Goal: Transaction & Acquisition: Purchase product/service

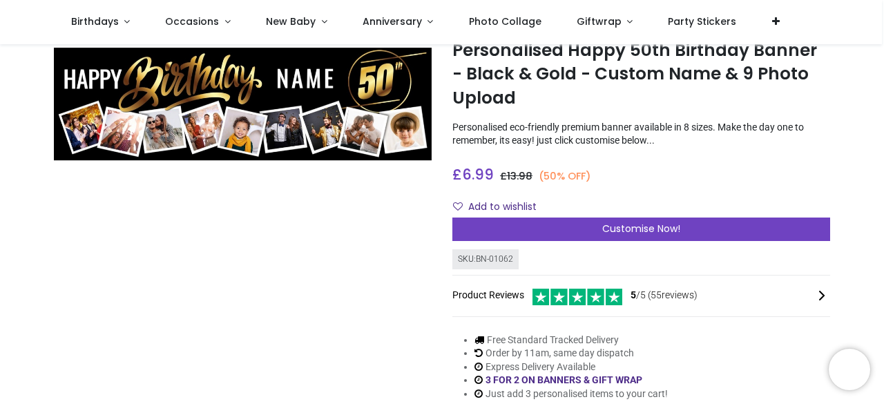
scroll to position [69, 0]
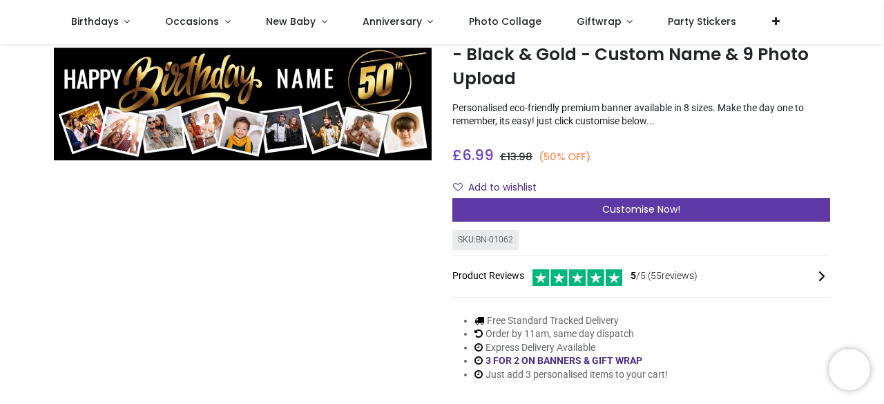
click at [666, 208] on span "Customise Now!" at bounding box center [641, 209] width 78 height 14
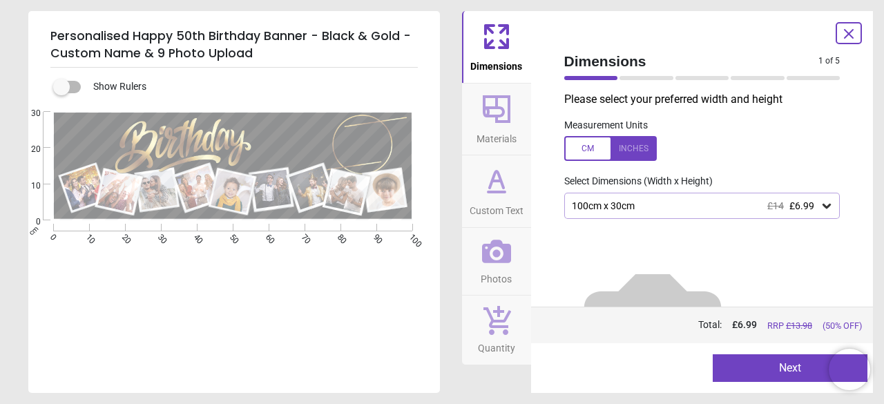
click at [820, 211] on icon at bounding box center [827, 206] width 14 height 14
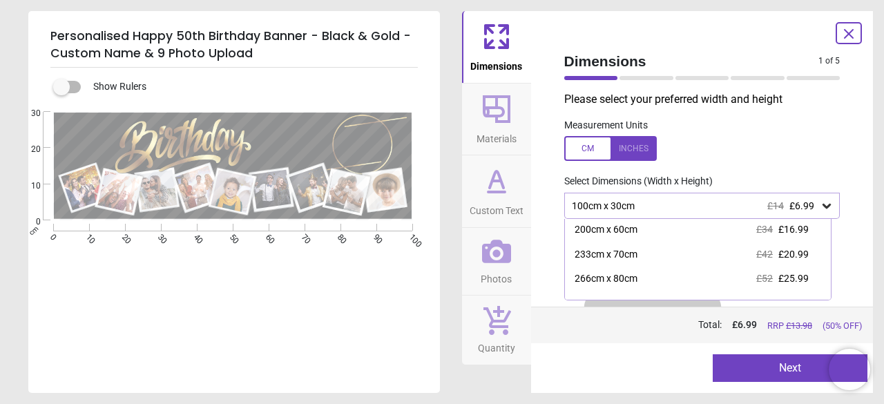
scroll to position [115, 0]
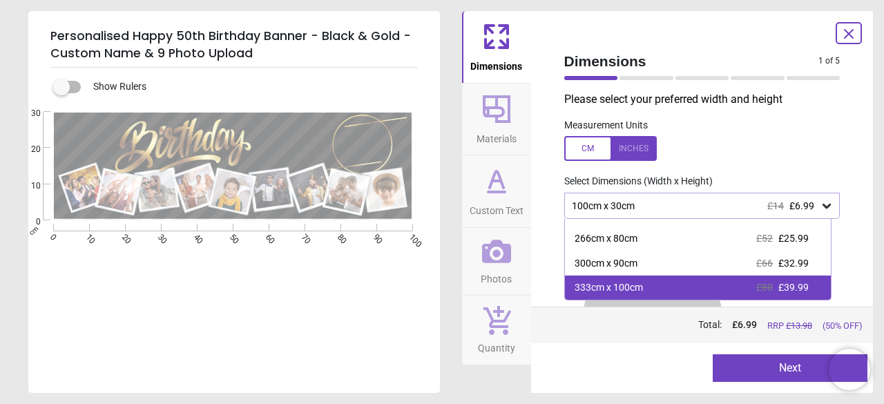
click at [663, 293] on div "333cm x 100cm £80 £39.99" at bounding box center [698, 288] width 267 height 25
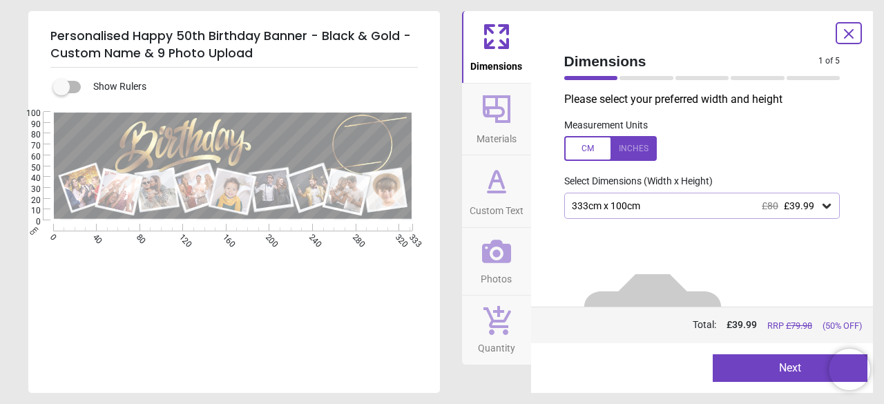
scroll to position [57, 0]
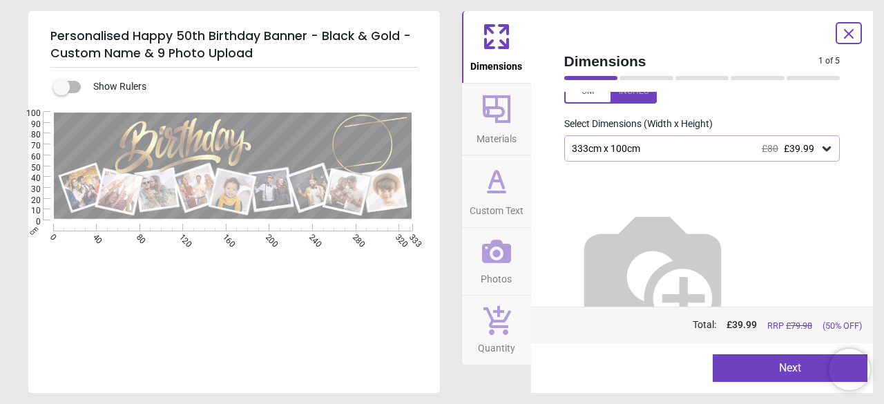
click at [776, 366] on button "Next" at bounding box center [790, 368] width 155 height 28
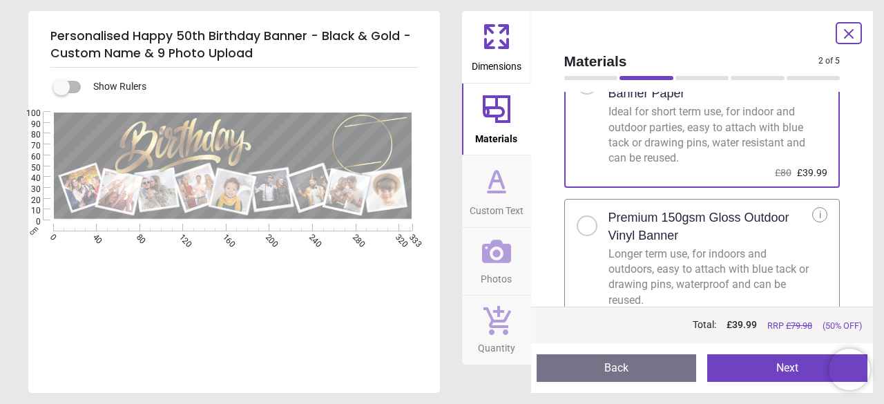
scroll to position [83, 0]
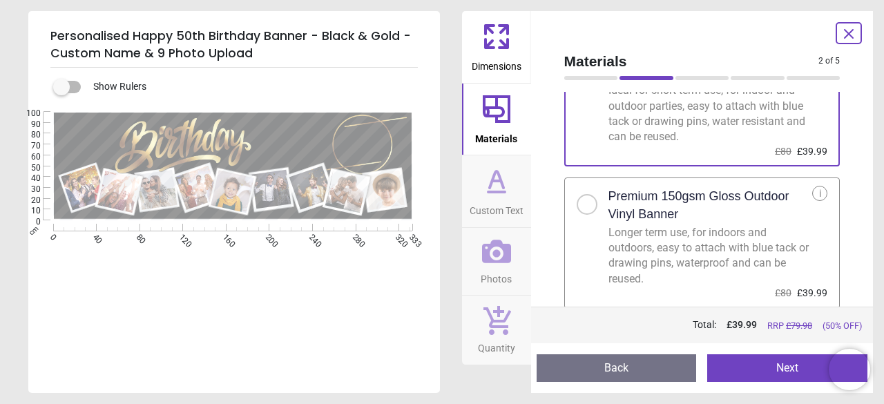
click at [579, 206] on div at bounding box center [587, 204] width 21 height 21
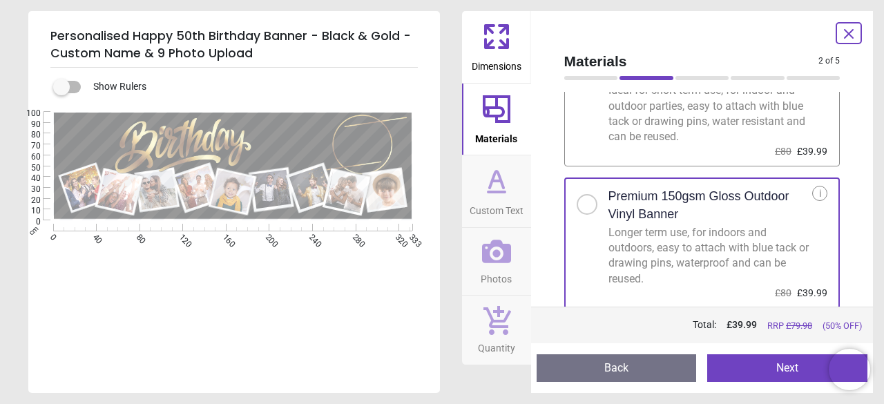
click at [790, 367] on button "Next" at bounding box center [787, 368] width 160 height 28
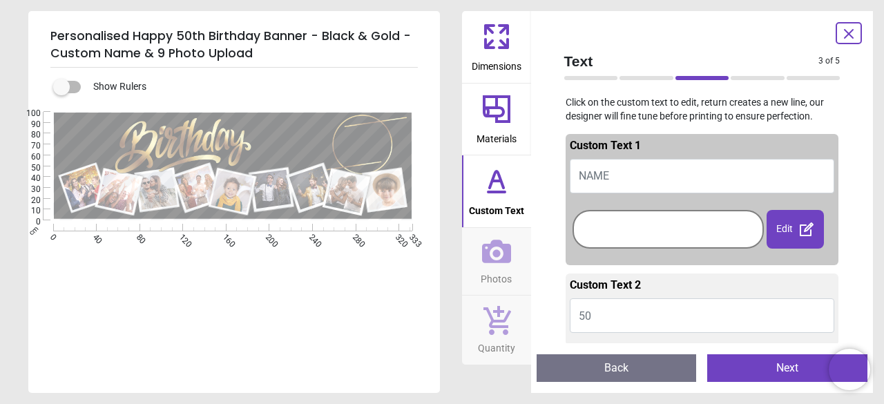
click at [615, 174] on button "NAME" at bounding box center [702, 176] width 265 height 35
type textarea "******"
click at [679, 242] on div at bounding box center [668, 229] width 184 height 32
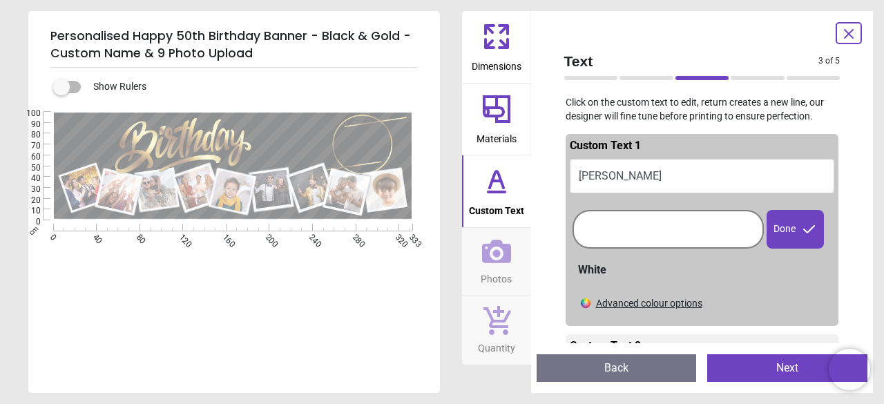
click at [651, 228] on div at bounding box center [668, 229] width 184 height 32
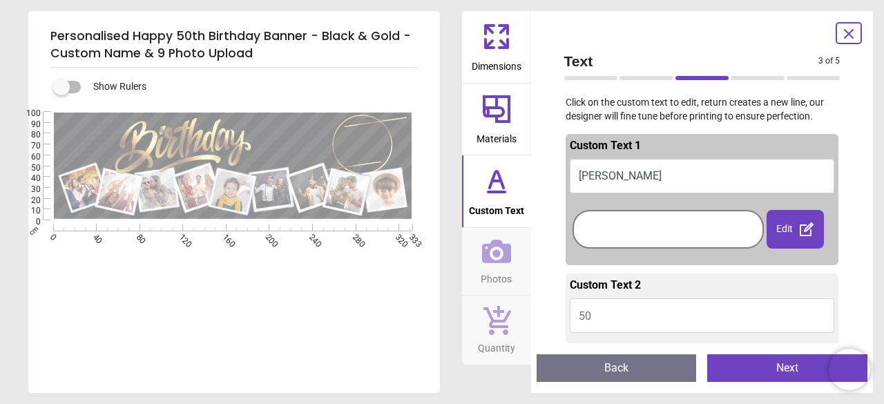
click at [757, 371] on button "Next" at bounding box center [787, 368] width 160 height 28
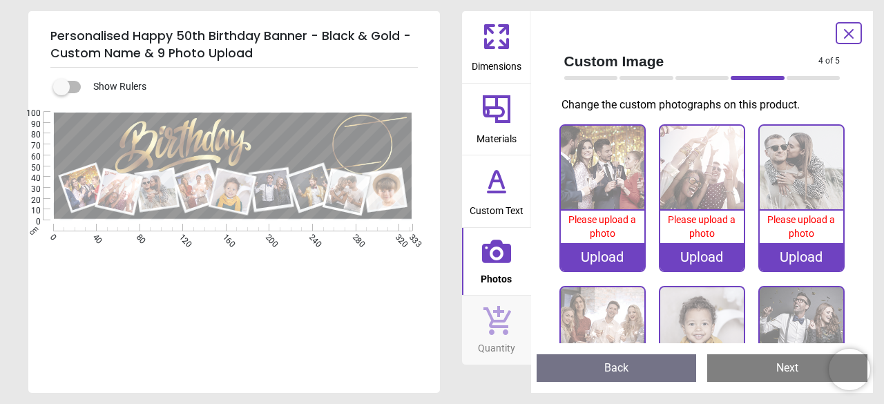
click at [586, 251] on div "Upload" at bounding box center [603, 257] width 84 height 28
click at [611, 230] on span "Please upload a photo" at bounding box center [602, 226] width 68 height 25
click at [592, 224] on span "Please upload a photo" at bounding box center [602, 226] width 68 height 25
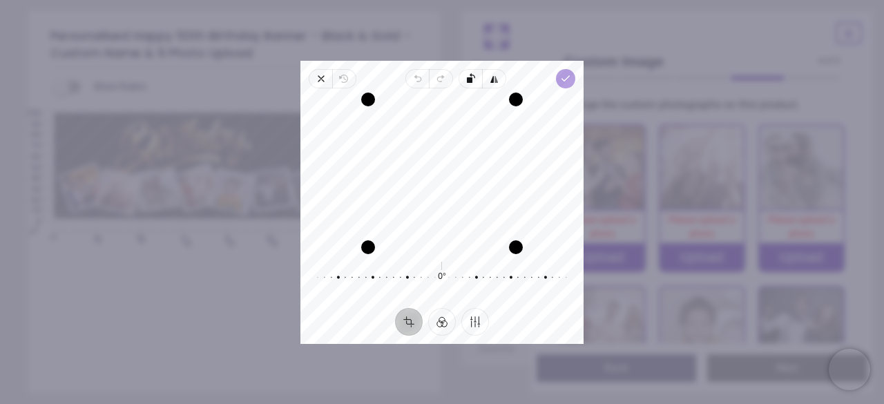
click at [565, 81] on icon "button" at bounding box center [565, 78] width 11 height 11
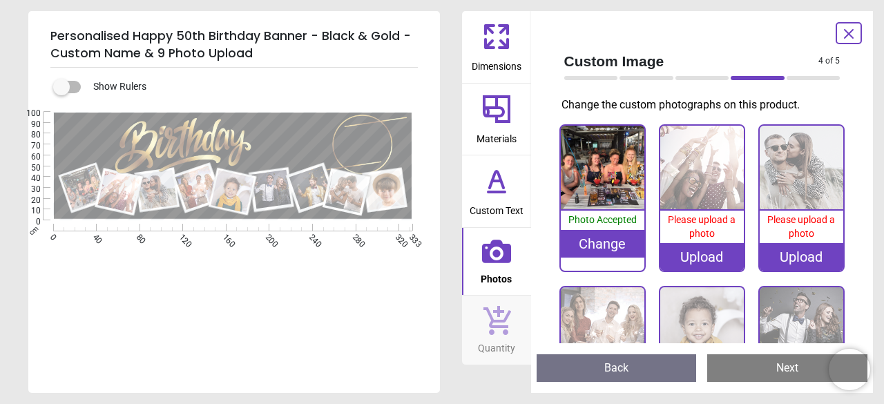
click at [713, 233] on div "Please upload a photo" at bounding box center [702, 227] width 84 height 32
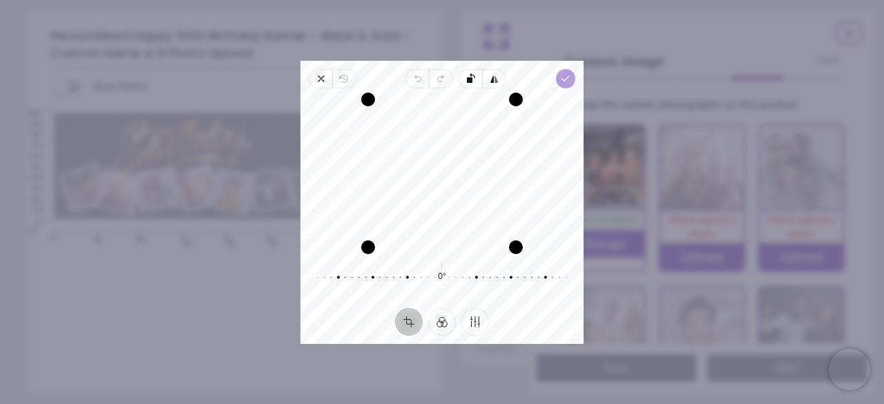
click at [569, 81] on icon "button" at bounding box center [565, 78] width 11 height 11
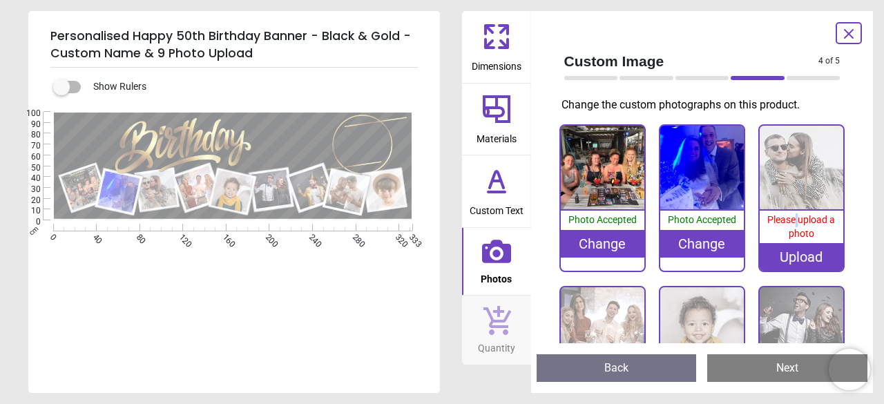
click at [790, 214] on span "Please upload a photo" at bounding box center [801, 226] width 68 height 25
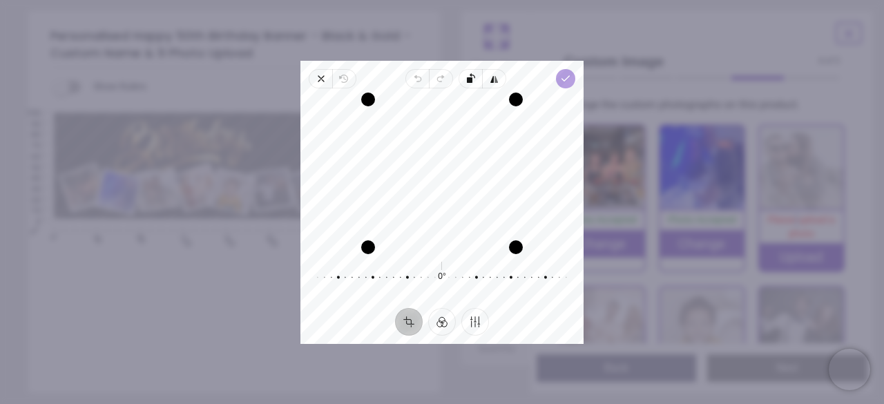
click at [572, 73] on span "Done" at bounding box center [565, 78] width 19 height 19
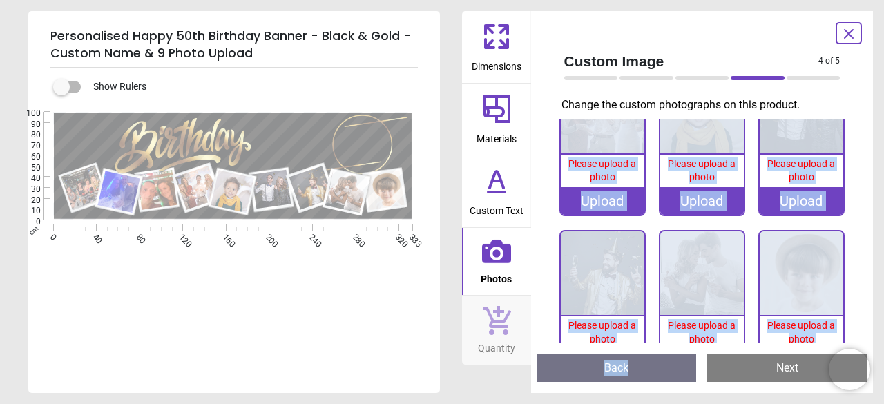
scroll to position [246, 0]
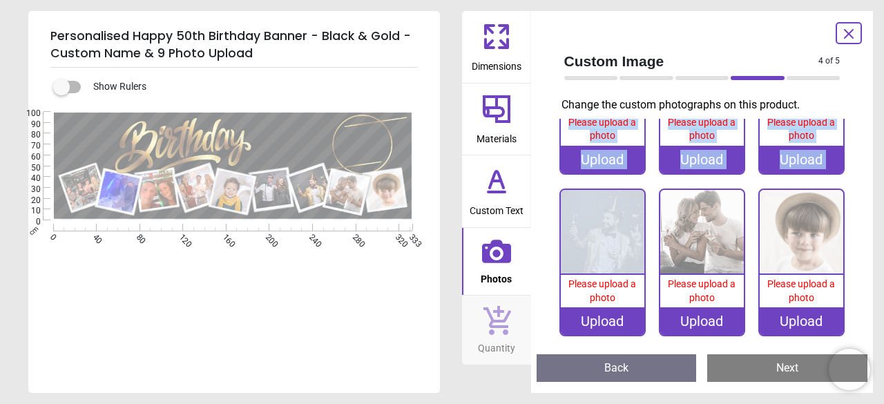
drag, startPoint x: 598, startPoint y: 239, endPoint x: 626, endPoint y: 209, distance: 41.0
click at [626, 209] on div "100% Photo Accepted Change 100% Photo Accepted Change 100% Photo Accepted Chang…" at bounding box center [702, 114] width 298 height 472
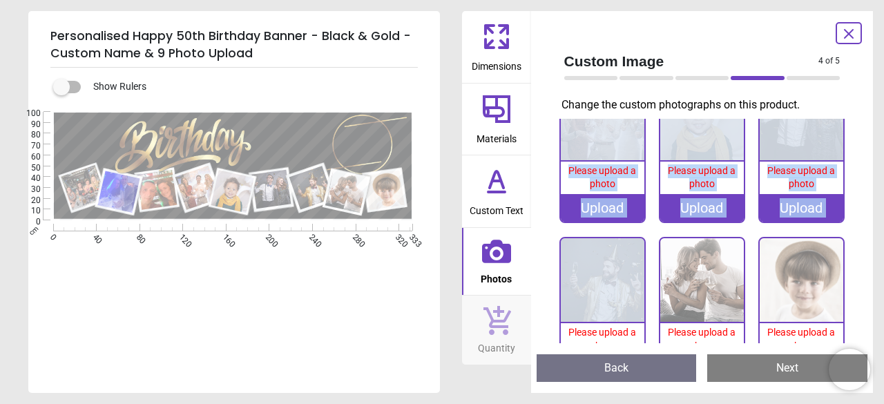
scroll to position [177, 0]
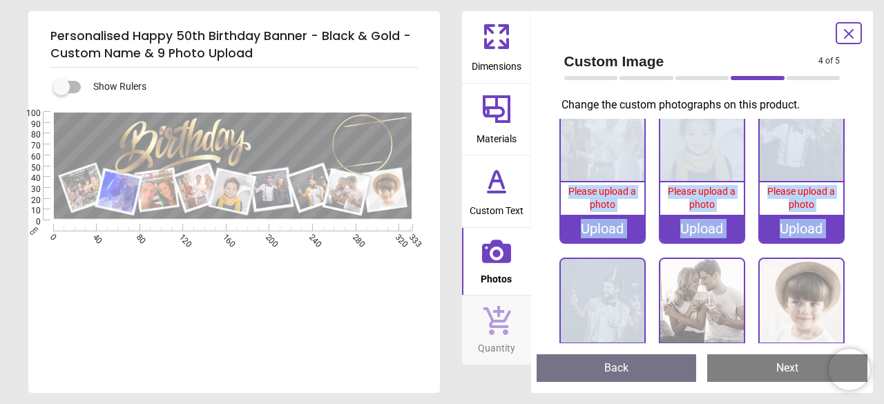
click at [595, 206] on div "Please upload a photo" at bounding box center [603, 198] width 84 height 32
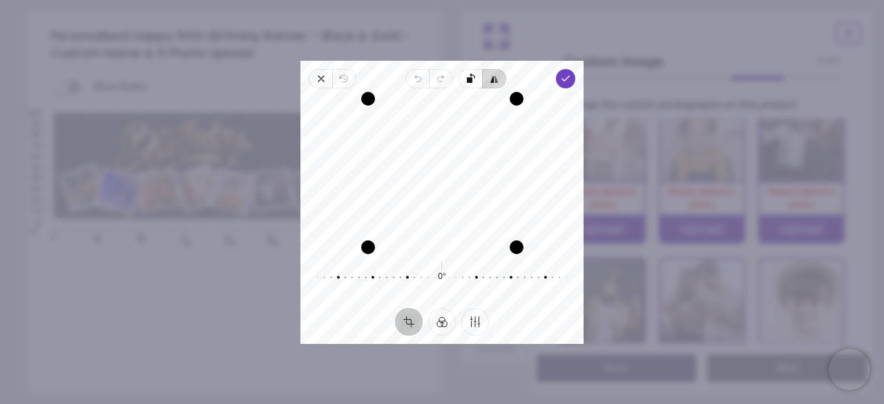
drag, startPoint x: 518, startPoint y: 98, endPoint x: 498, endPoint y: 77, distance: 28.8
click at [498, 77] on div "Close Revert Undo Redo Rotate left Flip horizontal Done Crop Filter Finetune Re…" at bounding box center [441, 202] width 283 height 283
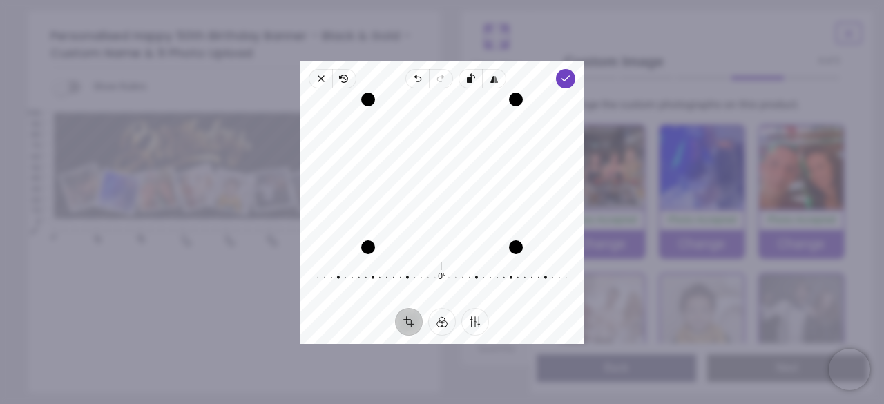
scroll to position [177, 0]
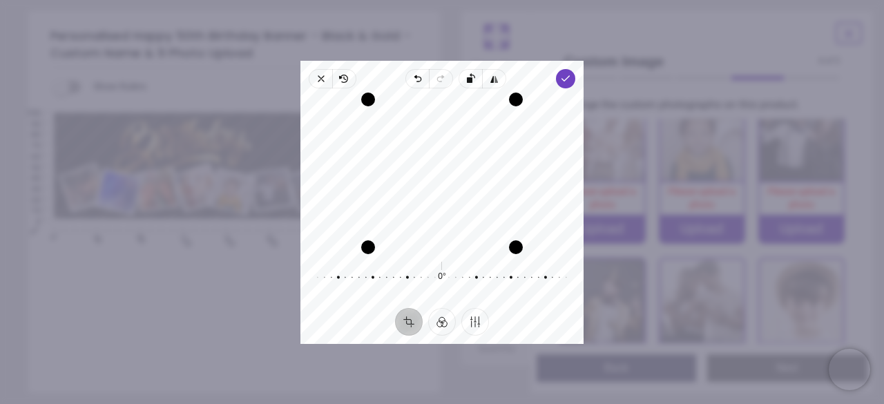
drag, startPoint x: 471, startPoint y: 168, endPoint x: 469, endPoint y: 186, distance: 18.1
click at [469, 186] on div "Recenter" at bounding box center [441, 173] width 261 height 148
click at [570, 79] on icon "button" at bounding box center [565, 78] width 11 height 11
